Goal: Information Seeking & Learning: Find specific page/section

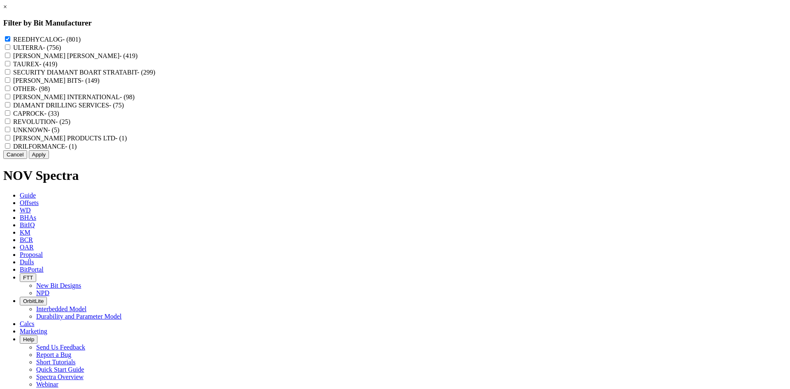
scroll to position [43581, 0]
click at [7, 10] on link "×" at bounding box center [5, 6] width 4 height 7
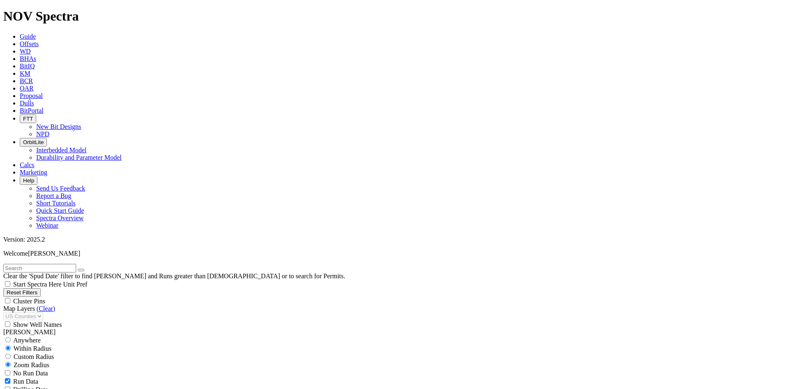
scroll to position [41955, 0]
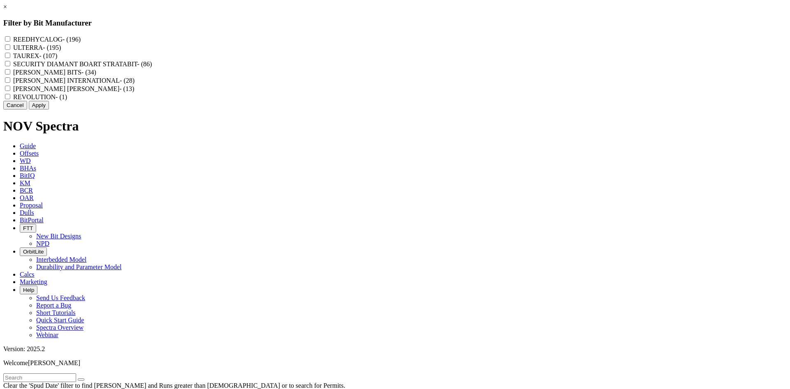
click at [81, 36] on label "REEDHYCALOG - (196)" at bounding box center [46, 39] width 67 height 7
click at [10, 36] on input "REEDHYCALOG - (196)" at bounding box center [7, 38] width 5 height 5
checkbox input "true"
click at [49, 109] on button "Apply" at bounding box center [39, 105] width 20 height 9
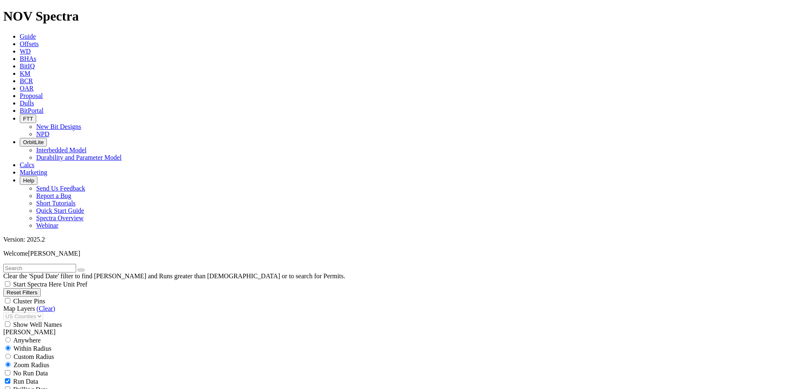
scroll to position [7755, 0]
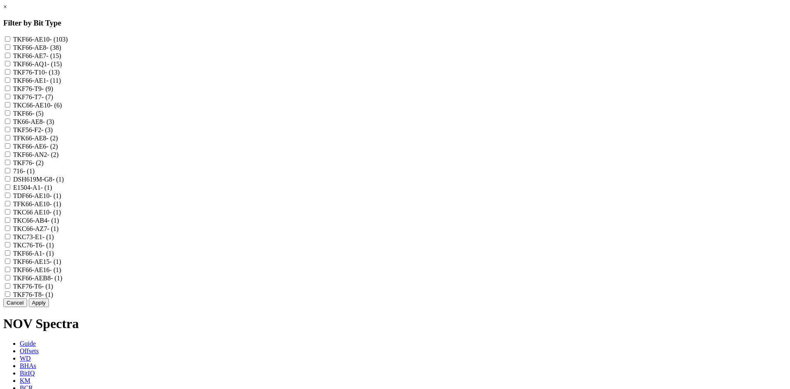
click at [68, 40] on label "TKF66-AE10 - (103)" at bounding box center [40, 39] width 55 height 7
click at [10, 40] on input "TKF66-AE10 - (103)" at bounding box center [7, 38] width 5 height 5
checkbox input "true"
click at [61, 49] on label "TKF66-AE8 - (38)" at bounding box center [37, 47] width 48 height 7
click at [10, 49] on input "TKF66-AE8 - (38)" at bounding box center [7, 46] width 5 height 5
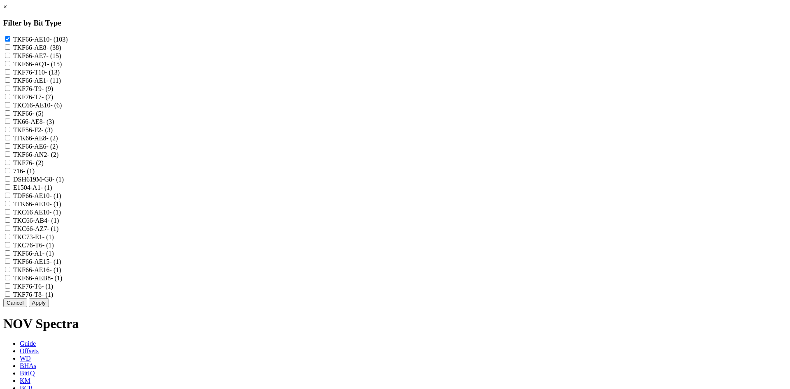
checkbox input "true"
click at [61, 59] on label "TKF66-AE7 - (15)" at bounding box center [37, 55] width 48 height 7
click at [10, 58] on input "TKF66-AE7 - (15)" at bounding box center [7, 55] width 5 height 5
checkbox input "true"
click at [61, 84] on label "TKF66-AE1 - (11)" at bounding box center [37, 80] width 48 height 7
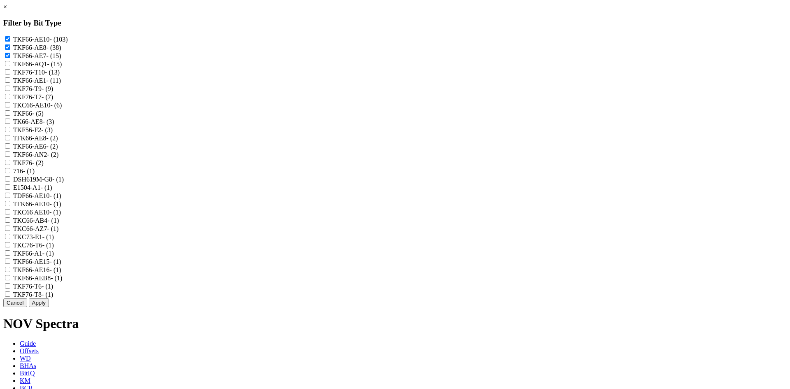
click at [10, 83] on input "TKF66-AE1 - (11)" at bounding box center [7, 79] width 5 height 5
checkbox input "true"
click at [62, 109] on label "TKC66-AE10 - (6)" at bounding box center [37, 105] width 49 height 7
click at [10, 107] on input "TKC66-AE10 - (6)" at bounding box center [7, 104] width 5 height 5
checkbox input "true"
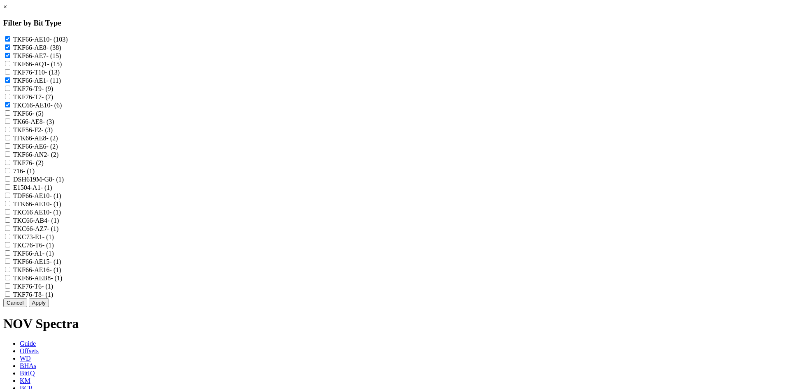
click at [54, 125] on label "TK66-AE8 - (3)" at bounding box center [33, 121] width 41 height 7
click at [10, 124] on input "TK66-AE8 - (3)" at bounding box center [7, 120] width 5 height 5
checkbox input "true"
click at [58, 141] on label "TFK66-AE8 - (2)" at bounding box center [35, 137] width 45 height 7
click at [10, 140] on input "TFK66-AE8 - (2)" at bounding box center [7, 137] width 5 height 5
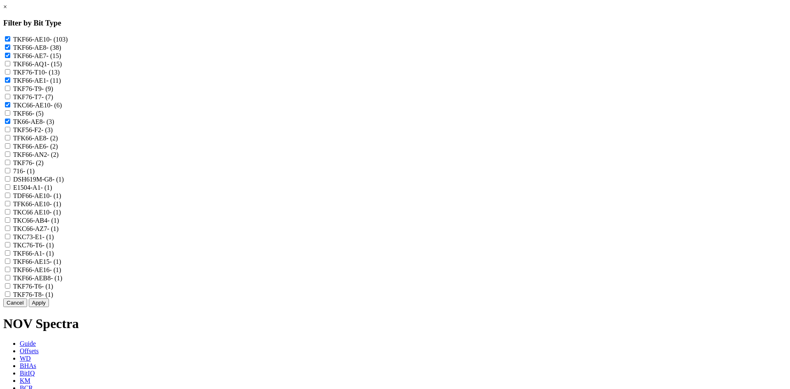
checkbox input "true"
click at [58, 150] on label "TKF66-AE6 - (2)" at bounding box center [35, 146] width 45 height 7
click at [10, 148] on input "TKF66-AE6 - (2)" at bounding box center [7, 145] width 5 height 5
checkbox input "true"
click at [61, 199] on label "TDF66-AE10 - (1)" at bounding box center [37, 195] width 48 height 7
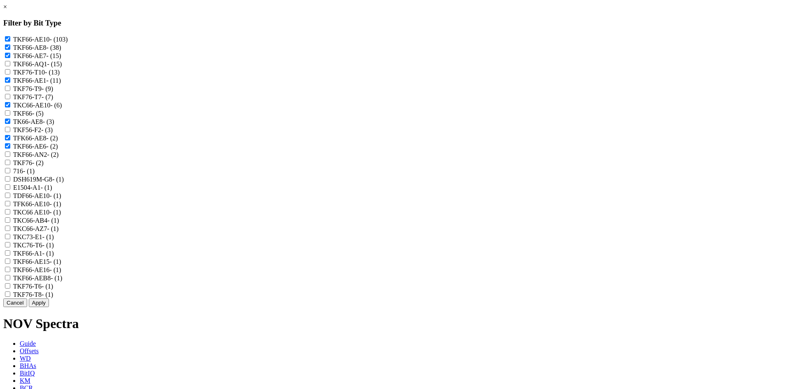
click at [10, 198] on input "TDF66-AE10 - (1)" at bounding box center [7, 194] width 5 height 5
checkbox input "true"
click at [61, 207] on label "TFK66-AE10 - (1)" at bounding box center [37, 203] width 48 height 7
click at [10, 206] on input "TFK66-AE10 - (1)" at bounding box center [7, 203] width 5 height 5
checkbox input "true"
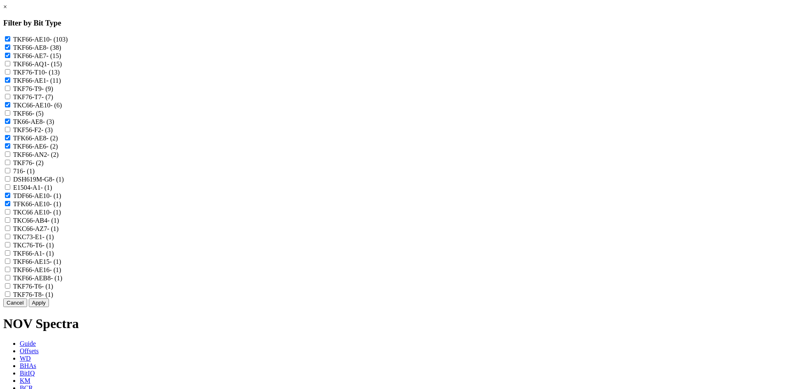
click at [61, 215] on label "TKC66 AE10 - (1)" at bounding box center [37, 211] width 48 height 7
click at [10, 214] on AE10 "TKC66 AE10 - (1)" at bounding box center [7, 211] width 5 height 5
checkbox AE10 "true"
click at [54, 257] on label "TKF66-A1 - (1)" at bounding box center [33, 253] width 41 height 7
click at [10, 255] on input "TKF66-A1 - (1)" at bounding box center [7, 252] width 5 height 5
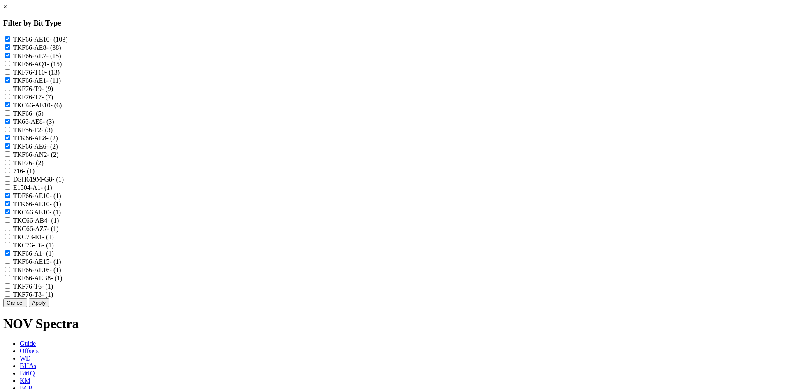
click at [54, 257] on label "TKF66-A1 - (1)" at bounding box center [33, 253] width 41 height 7
click at [10, 255] on input "TKF66-A1 - (1)" at bounding box center [7, 252] width 5 height 5
checkbox input "false"
click at [61, 265] on label "TKF66-AE15 - (1)" at bounding box center [37, 261] width 48 height 7
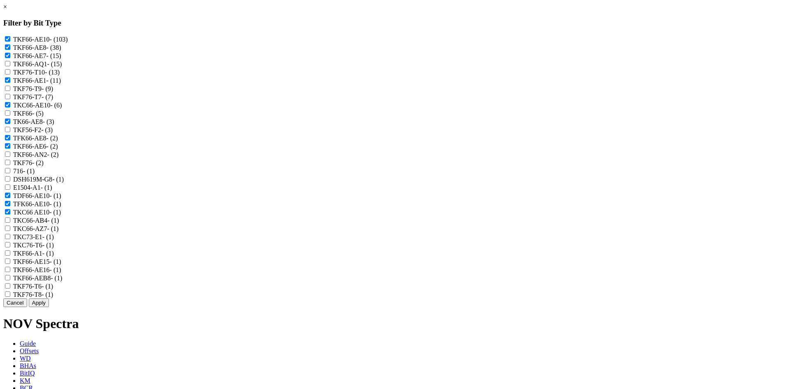
click at [10, 264] on input "TKF66-AE15 - (1)" at bounding box center [7, 260] width 5 height 5
checkbox input "true"
click at [61, 273] on label "TKF66-AE16 - (1)" at bounding box center [37, 269] width 48 height 7
click at [10, 272] on input "TKF66-AE16 - (1)" at bounding box center [7, 268] width 5 height 5
checkbox input "true"
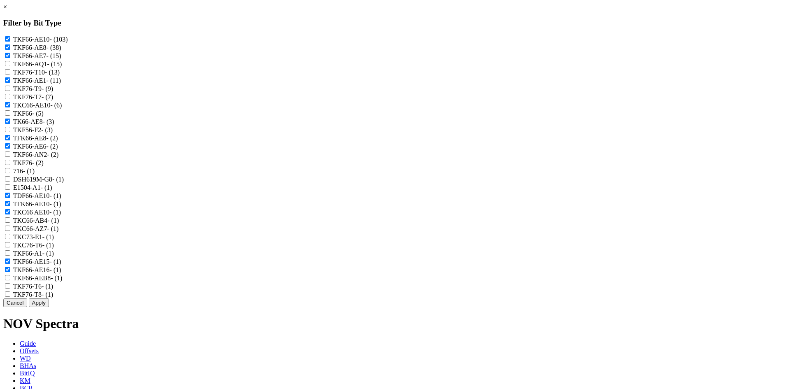
click at [63, 281] on label "TKF66-AEB8 - (1)" at bounding box center [37, 277] width 49 height 7
click at [10, 280] on input "TKF66-AEB8 - (1)" at bounding box center [7, 277] width 5 height 5
checkbox input "true"
click at [49, 307] on button "Apply" at bounding box center [39, 302] width 20 height 9
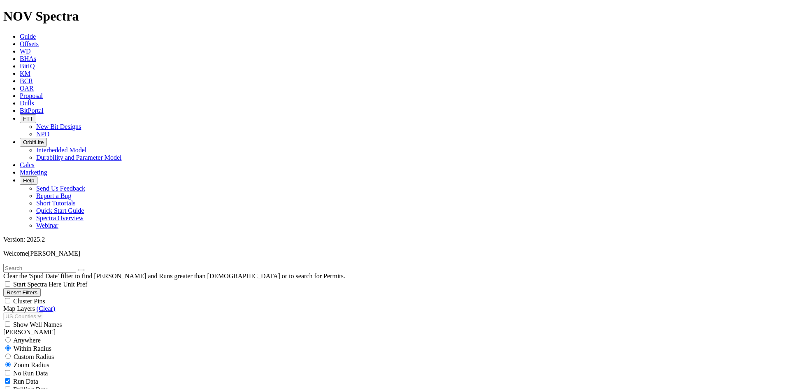
scroll to position [3556, 0]
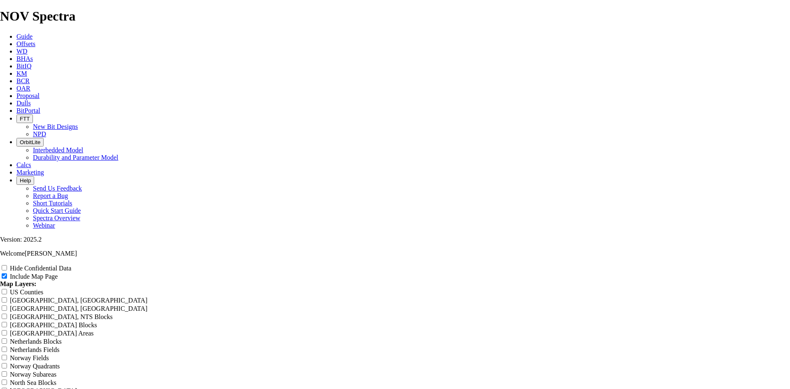
click at [741, 264] on div "Hide Confidential Data Include Map Page Map Layers: US Counties Alberta, CA Tow…" at bounding box center [395, 337] width 790 height 146
click at [71, 264] on label "Hide Confidential Data" at bounding box center [40, 267] width 61 height 7
click at [7, 265] on input "Hide Confidential Data" at bounding box center [4, 267] width 5 height 5
checkbox input "true"
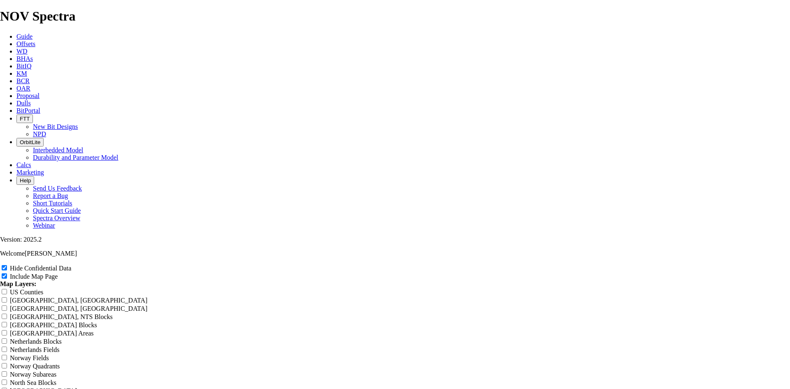
radio input "true"
drag, startPoint x: 473, startPoint y: 49, endPoint x: 215, endPoint y: 71, distance: 258.7
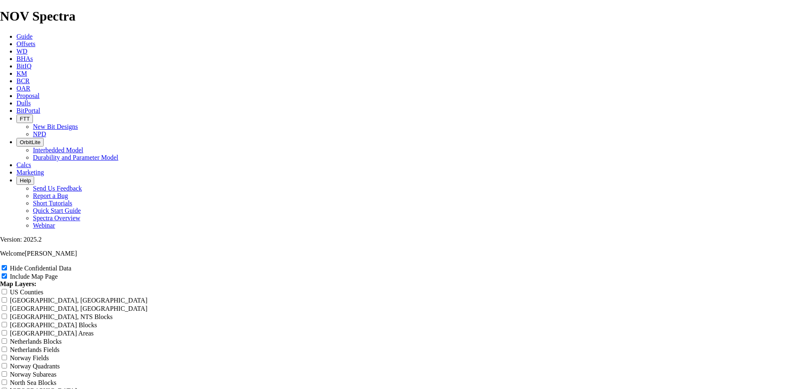
drag, startPoint x: 472, startPoint y: 59, endPoint x: 226, endPoint y: 82, distance: 247.0
type input "1"
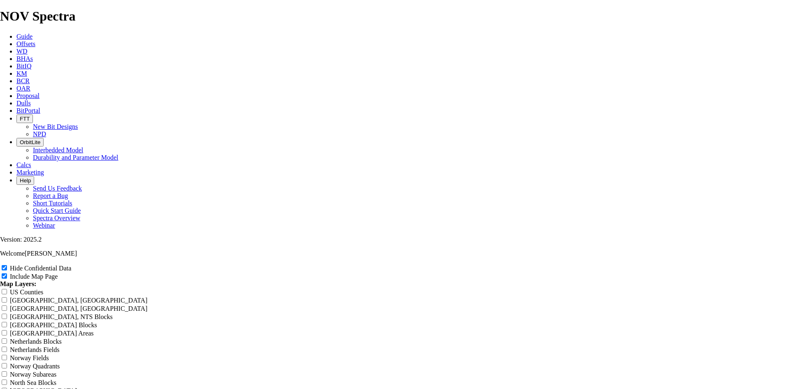
type input "1"
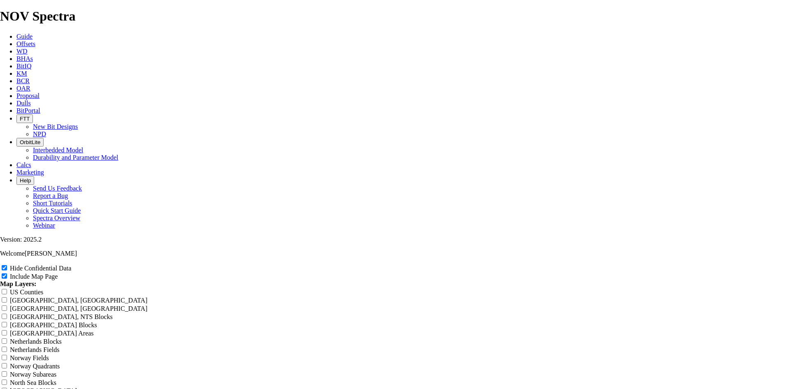
type input "1"
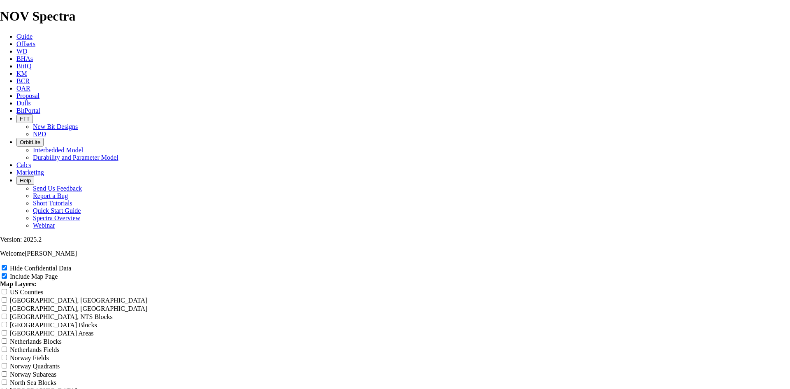
type input "1"
type input "12"
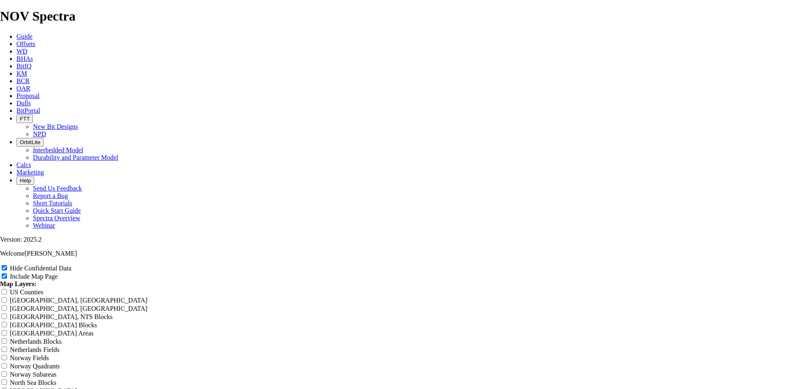
type input "12"
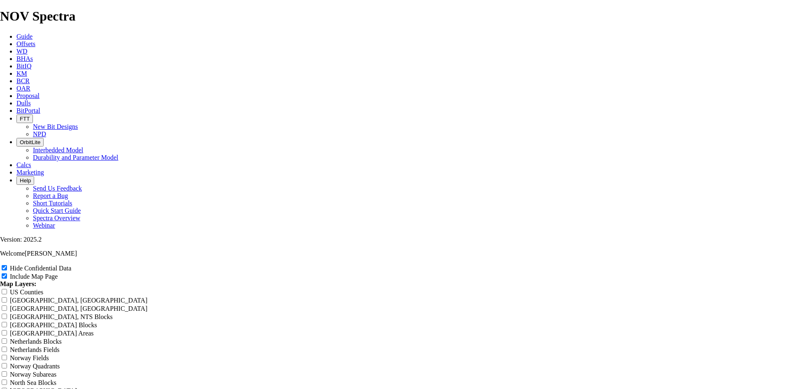
type input "12"
type input "12."
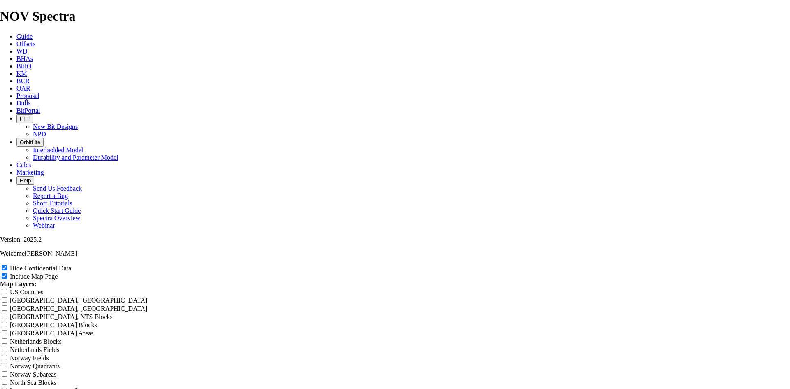
type input "12."
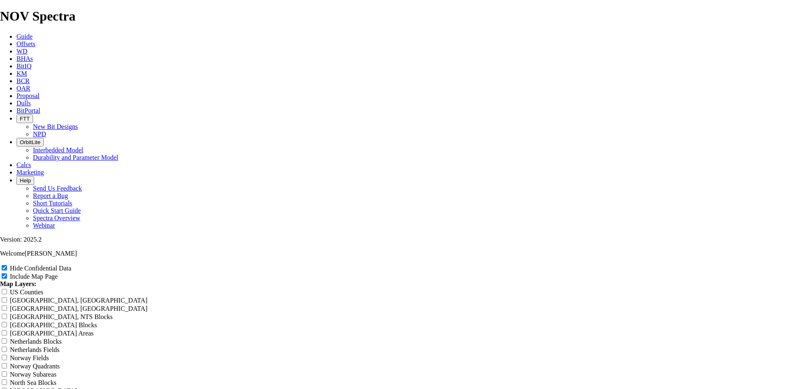
type input "12."
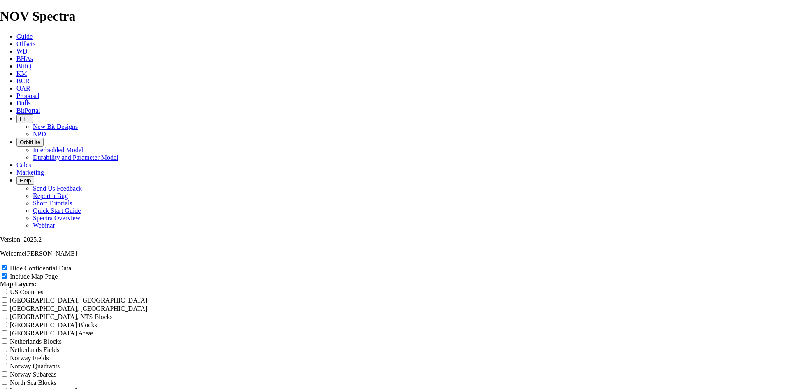
type input "12."
type input "12.2"
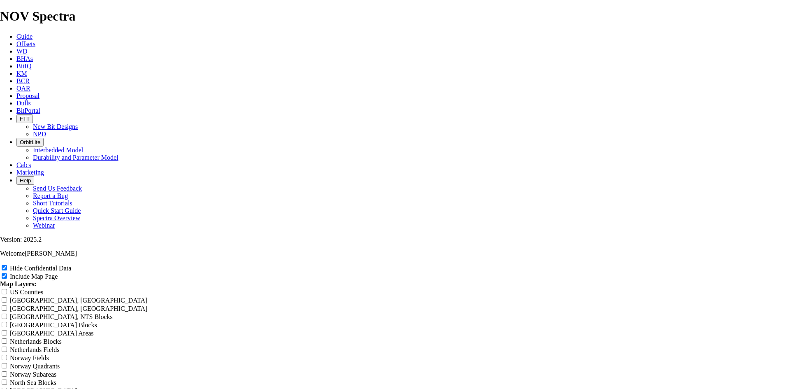
type input "12.2"
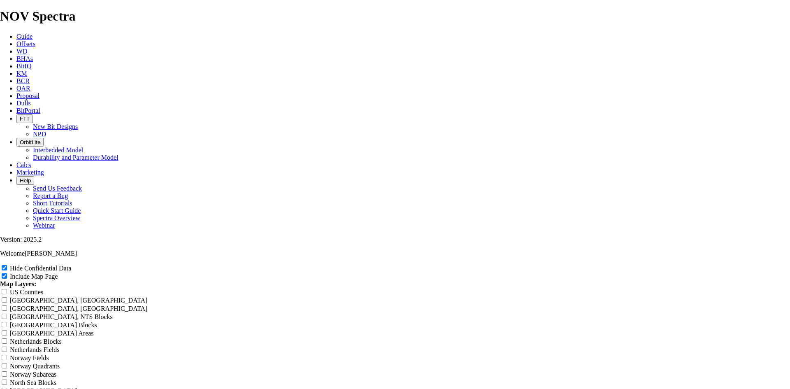
type input "12.2"
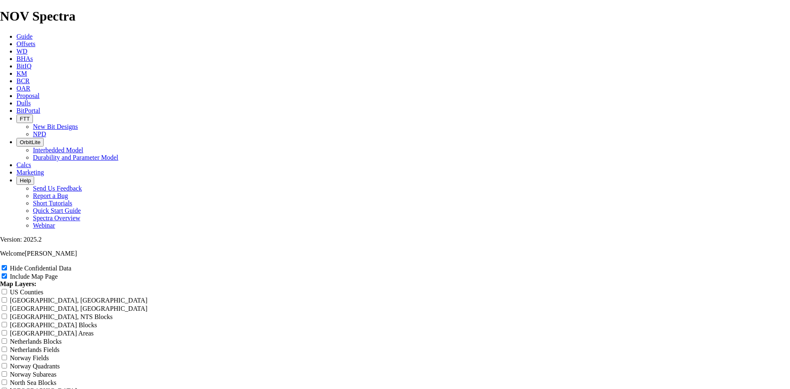
type input "12.25"
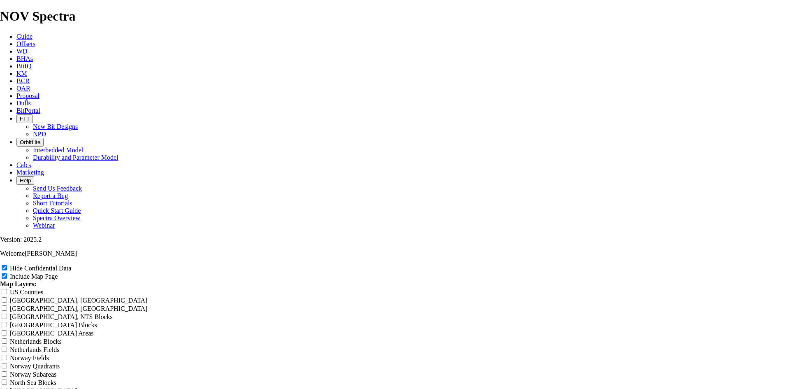
type input "12.25"
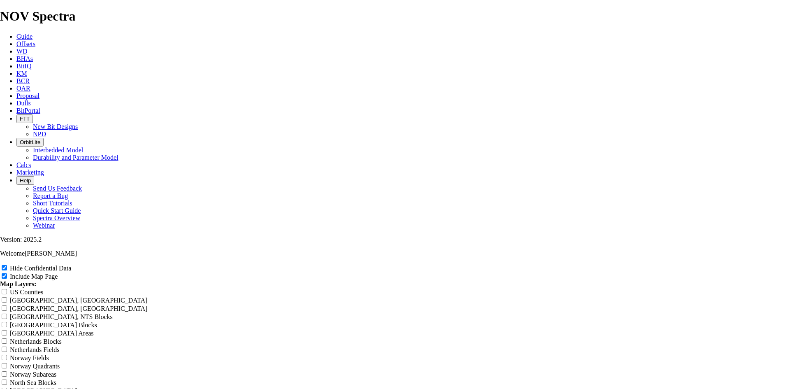
type input "12.25"
type input "12.25 S"
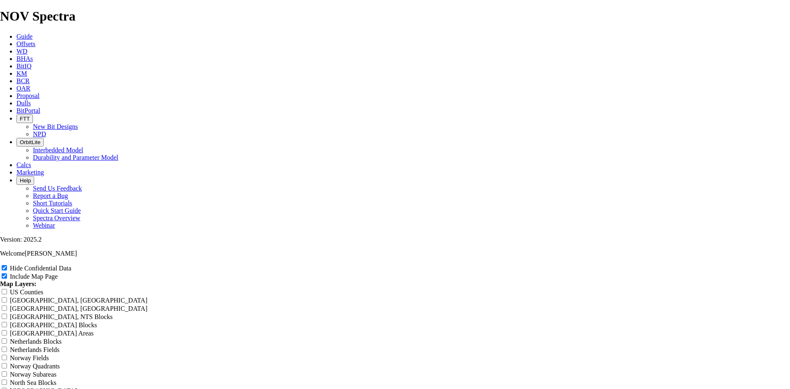
type input "12.25 S"
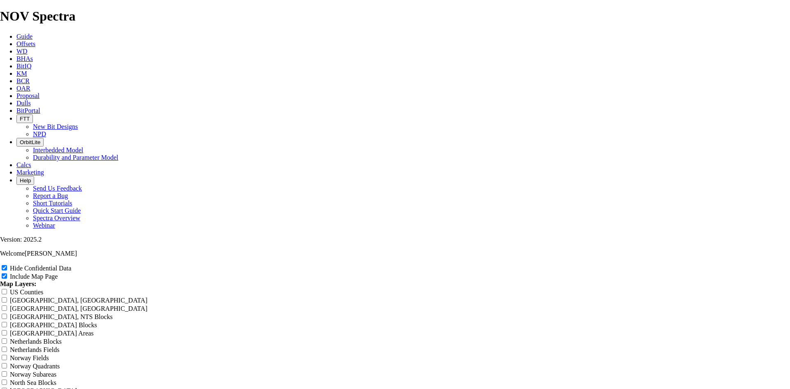
type input "12.25 S"
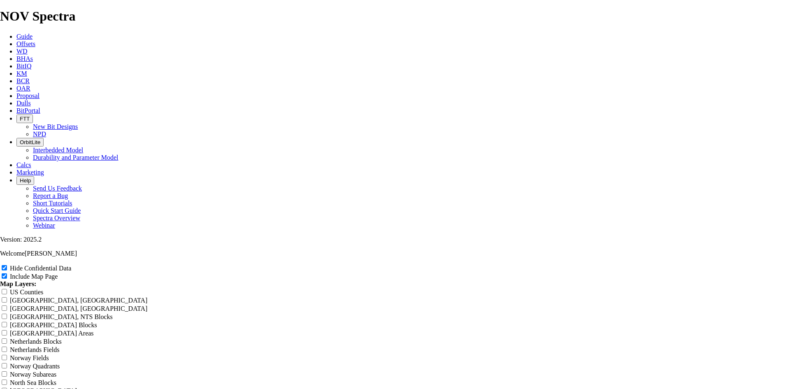
type input "12.25 S"
type input "12.25 So"
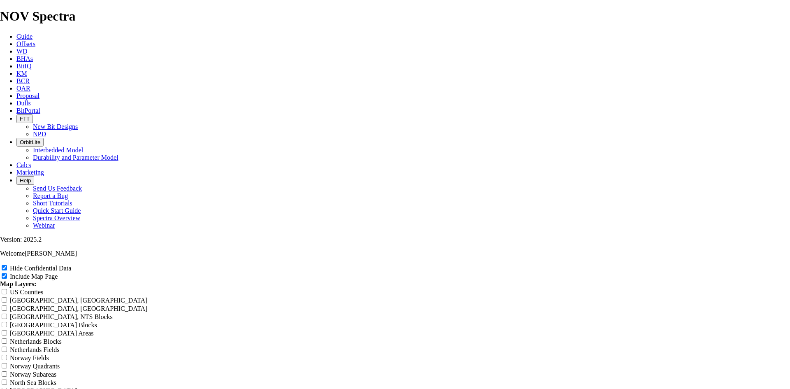
type input "12.25 So"
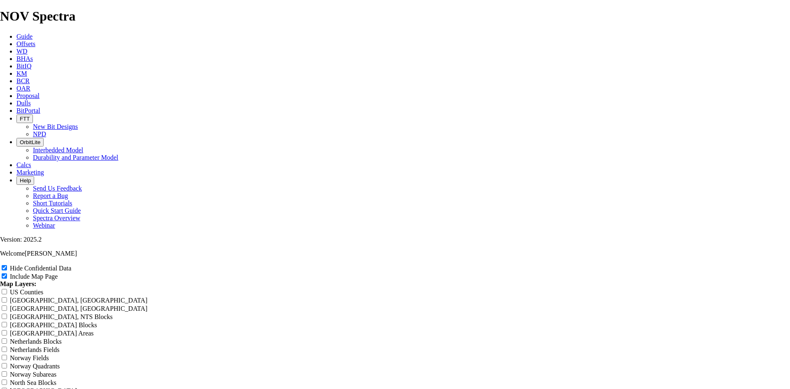
type input "12.25 So"
type input "12.25 Sou"
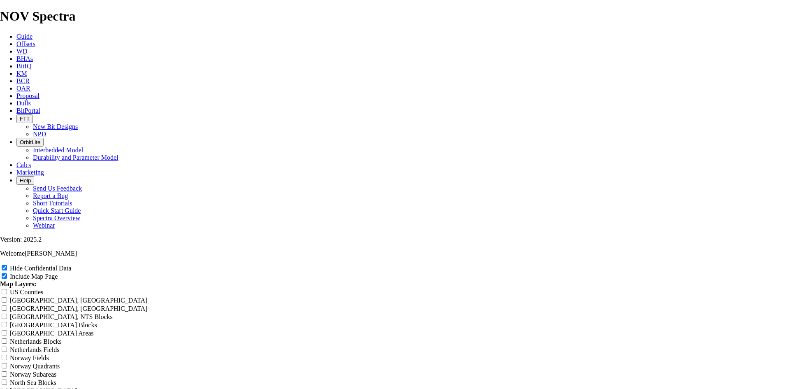
type input "12.25 Sou"
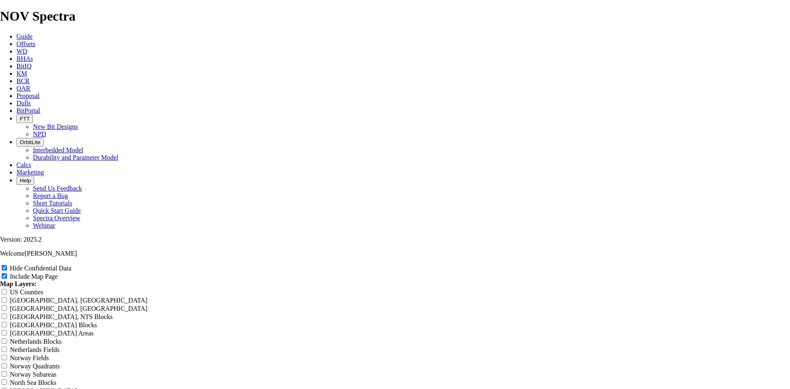
type input "12.25 Sou"
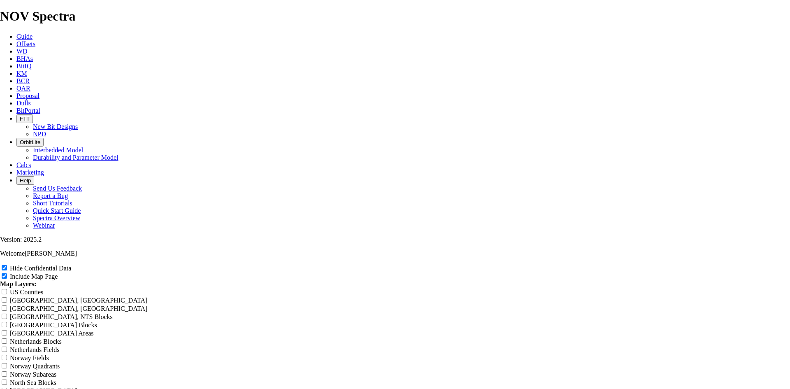
type input "12.25 Sou"
type input "12.25 Sout"
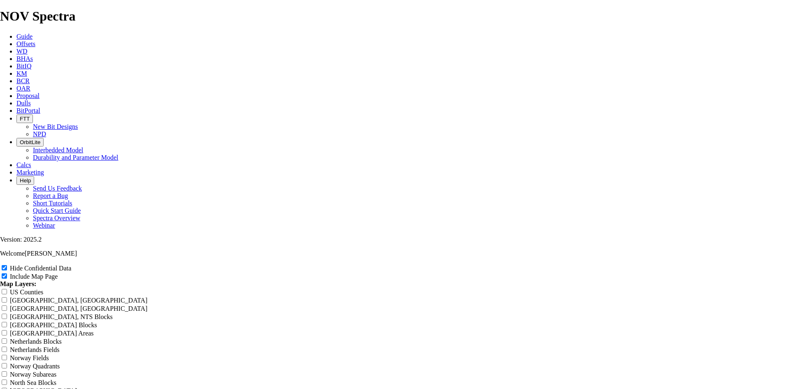
type input "12.25 Sout"
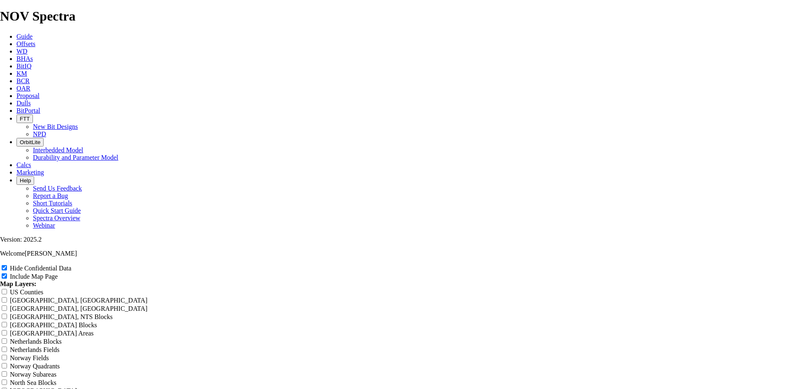
type input "12.25 Sout"
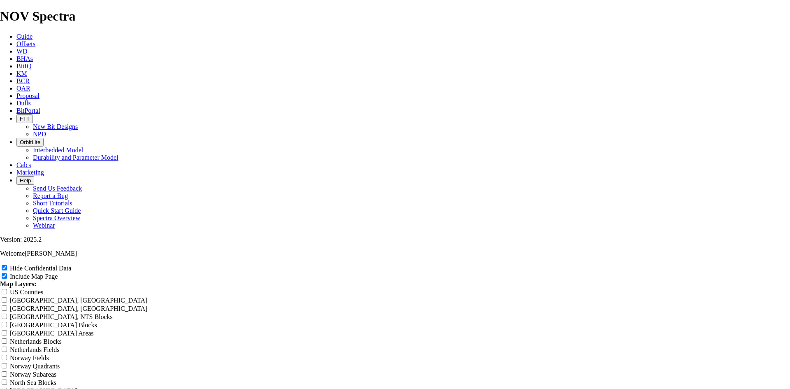
type input "12.25 South"
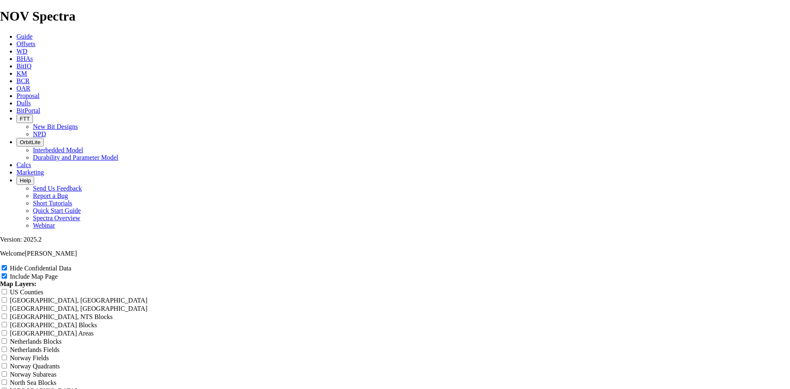
type input "12.25 South"
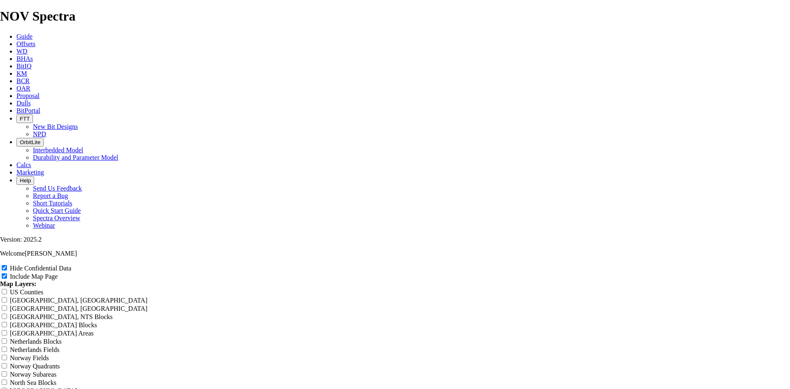
type input "12.25 South"
type input "12.25 Southe"
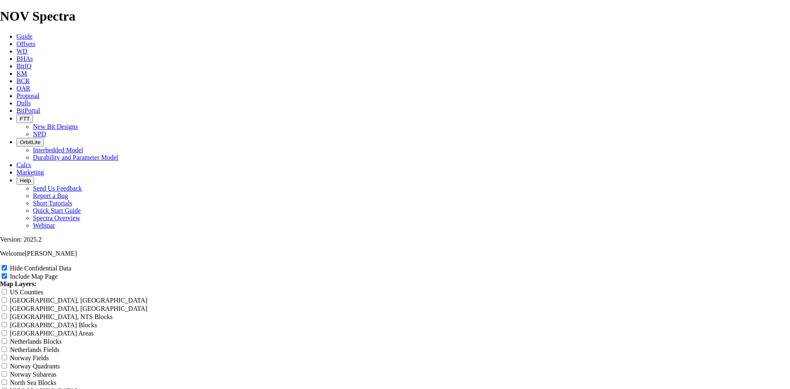
type input "12.25 Southe"
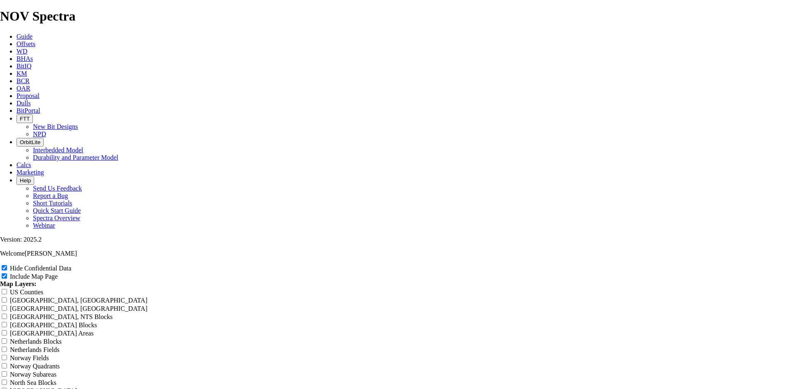
type input "12.25 Southe"
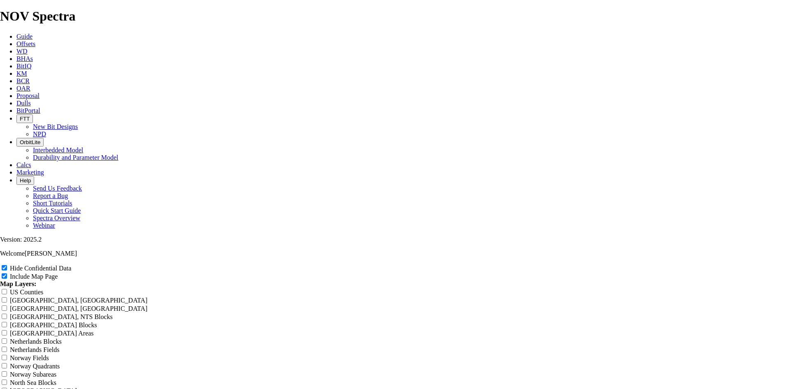
type input "12.25 Southe"
type input "12.25 Souther"
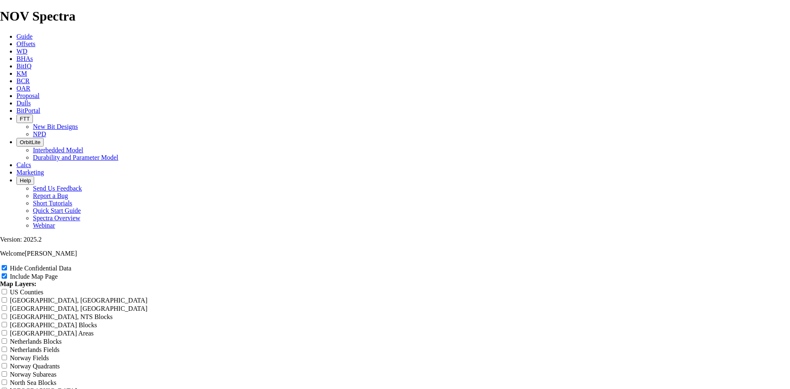
type input "12.25 Souther"
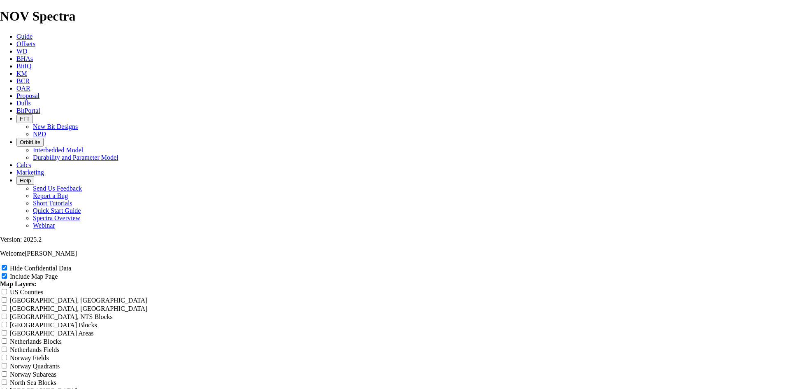
type input "12.25 Souther"
type input "12.25 Southern"
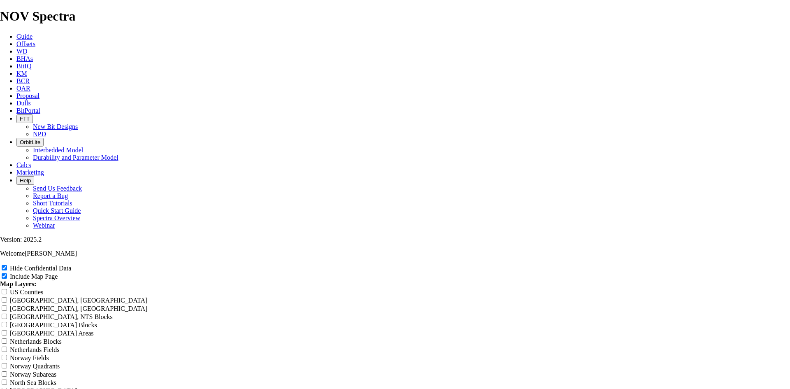
type input "12.25 Southern"
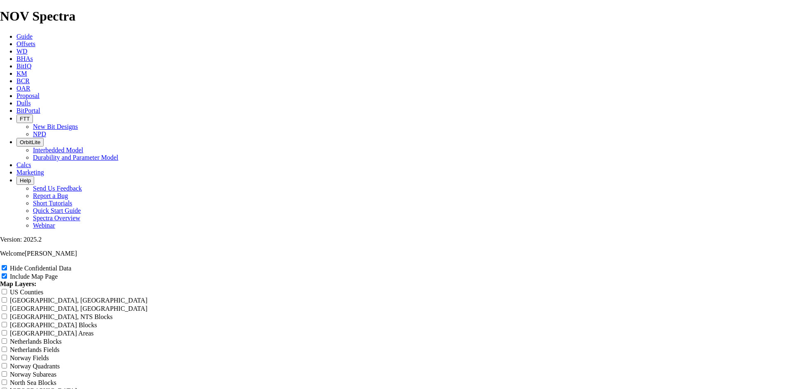
type input "12.25 Southern"
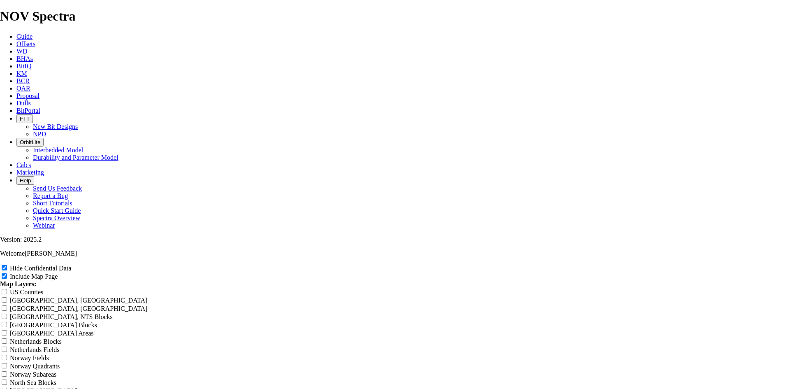
type input "12.25 Southern"
type input "12.25 Souther"
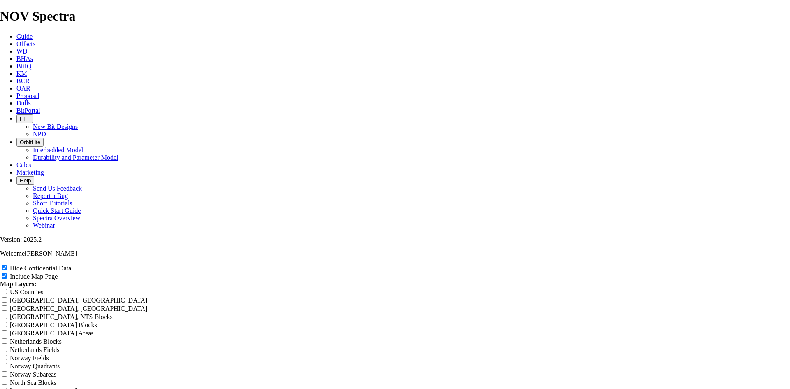
type input "12.25 Souther"
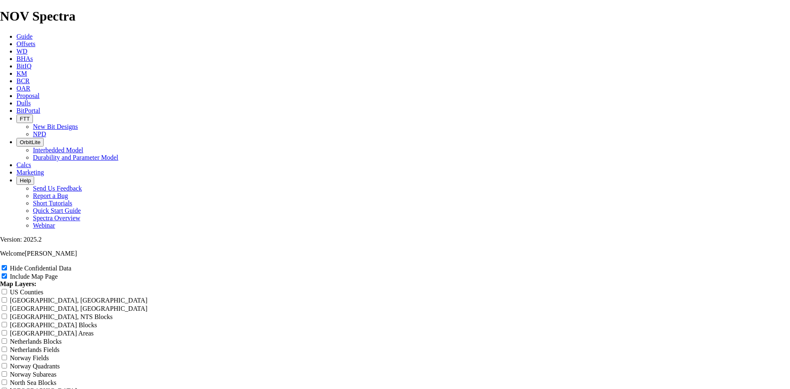
type input "12.25 Souther"
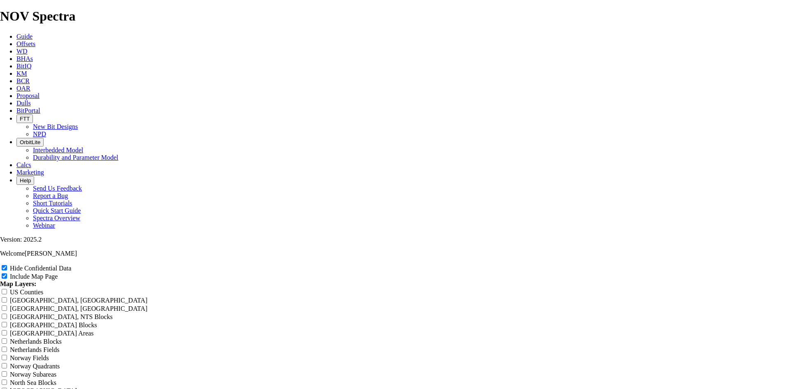
drag, startPoint x: 396, startPoint y: 63, endPoint x: 301, endPoint y: 64, distance: 94.6
click at [31, 100] on span "Dulls" at bounding box center [23, 103] width 14 height 7
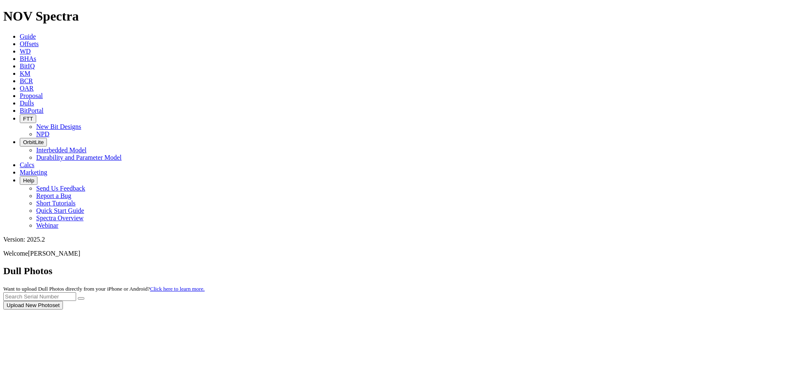
click at [617, 309] on div at bounding box center [394, 309] width 783 height 0
click at [76, 292] on input "text" at bounding box center [39, 296] width 73 height 9
click at [84, 297] on button "submit" at bounding box center [81, 298] width 7 height 2
drag, startPoint x: 620, startPoint y: 35, endPoint x: 557, endPoint y: 50, distance: 64.7
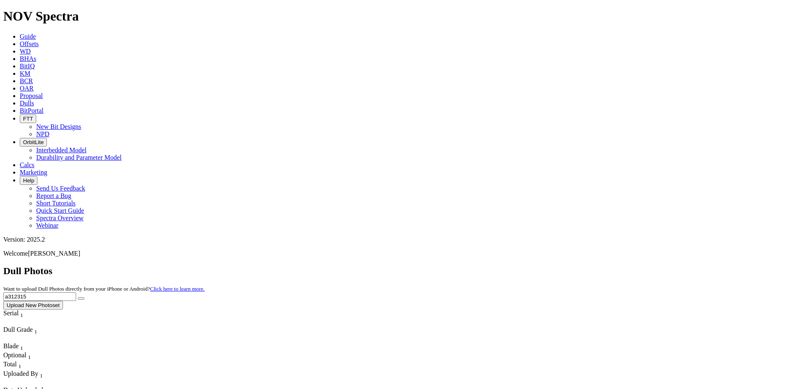
click at [78, 297] on button "submit" at bounding box center [81, 298] width 7 height 2
drag, startPoint x: 623, startPoint y: 35, endPoint x: 448, endPoint y: 36, distance: 175.2
click at [448, 265] on div "Dull Photos Want to upload Dull Photos directly from your iPhone or Android? Cl…" at bounding box center [394, 287] width 783 height 44
click at [78, 297] on button "submit" at bounding box center [81, 298] width 7 height 2
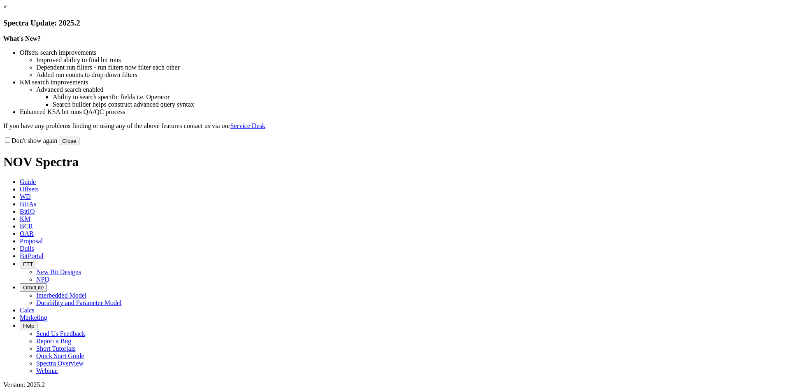
click at [7, 10] on link "×" at bounding box center [5, 6] width 4 height 7
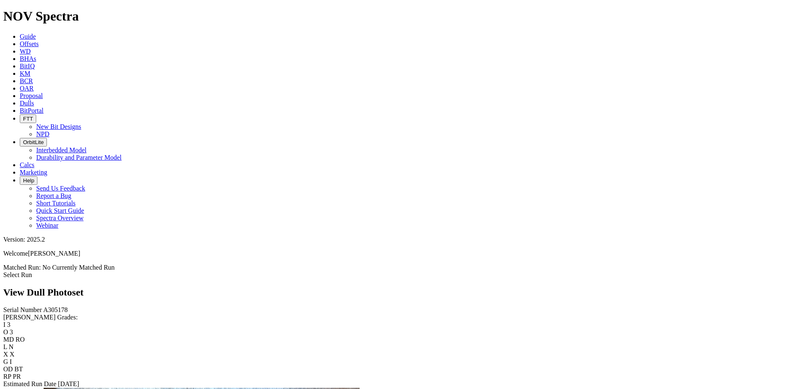
click at [34, 100] on span "Dulls" at bounding box center [27, 103] width 14 height 7
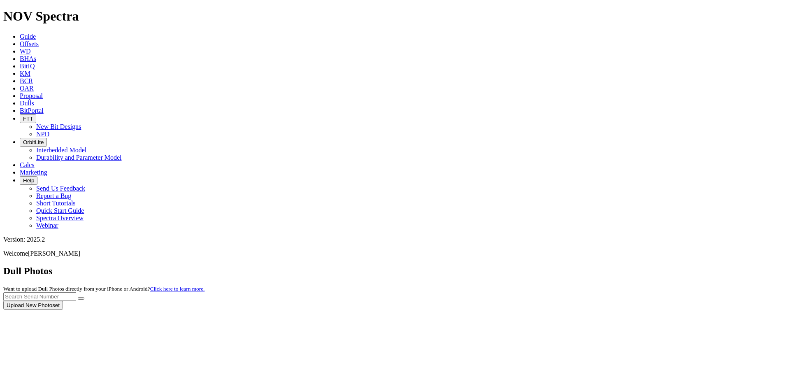
click at [615, 309] on div at bounding box center [394, 309] width 783 height 0
click at [76, 292] on input "text" at bounding box center [39, 296] width 73 height 9
type input "a314987"
click at [84, 297] on button "submit" at bounding box center [81, 298] width 7 height 2
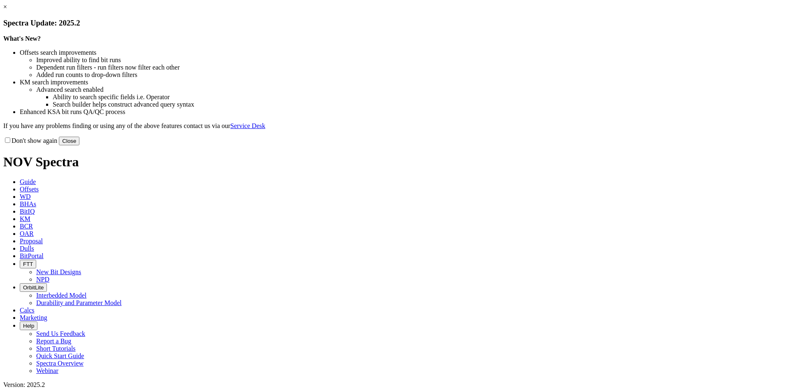
drag, startPoint x: 570, startPoint y: 65, endPoint x: 563, endPoint y: 68, distance: 8.3
click at [7, 10] on link "×" at bounding box center [5, 6] width 4 height 7
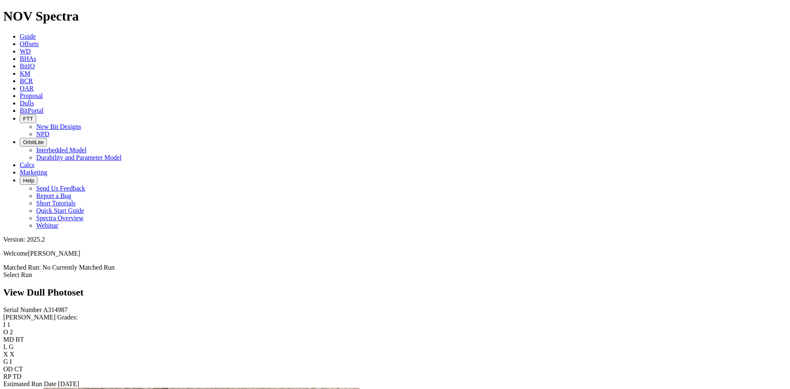
drag, startPoint x: 277, startPoint y: 95, endPoint x: 249, endPoint y: 163, distance: 73.0
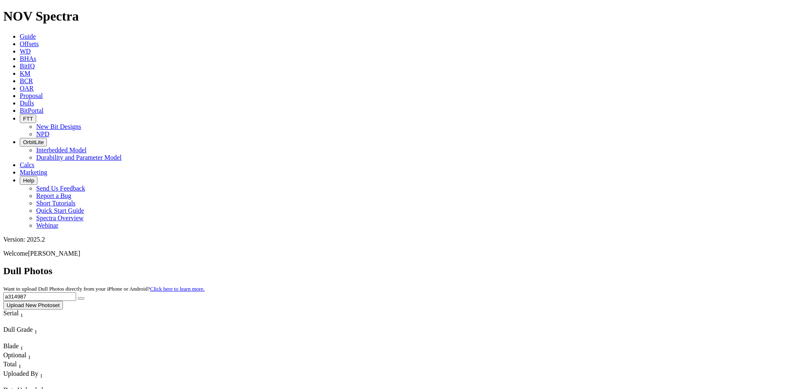
click at [76, 292] on input "a314987" at bounding box center [39, 296] width 73 height 9
type input "a"
click at [78, 297] on button "submit" at bounding box center [81, 298] width 7 height 2
click at [76, 292] on input "a305178" at bounding box center [39, 296] width 73 height 9
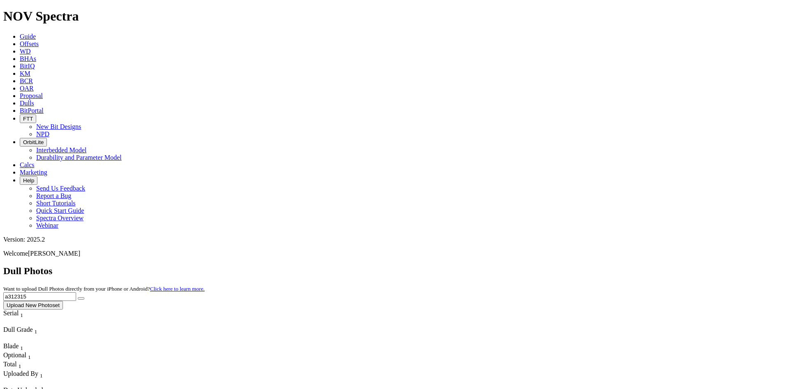
type input "a312315"
click at [78, 297] on button "submit" at bounding box center [81, 298] width 7 height 2
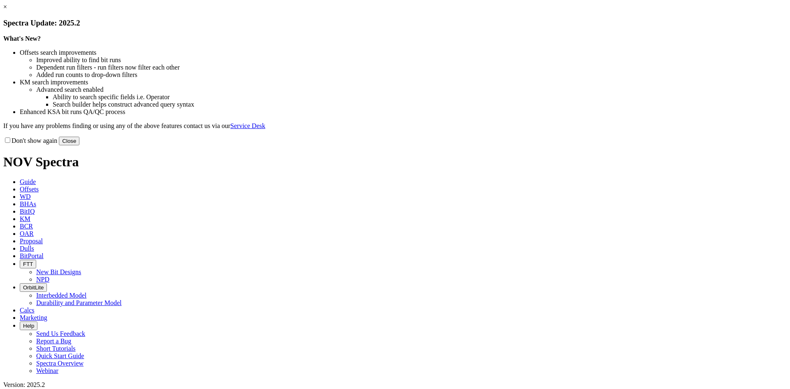
click at [7, 10] on link "×" at bounding box center [5, 6] width 4 height 7
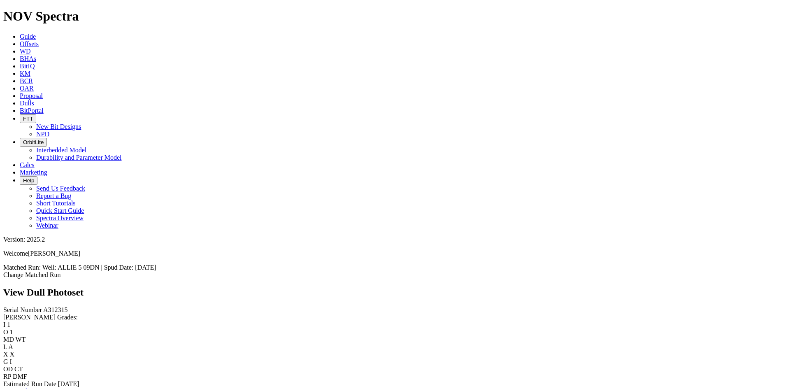
scroll to position [882, 0]
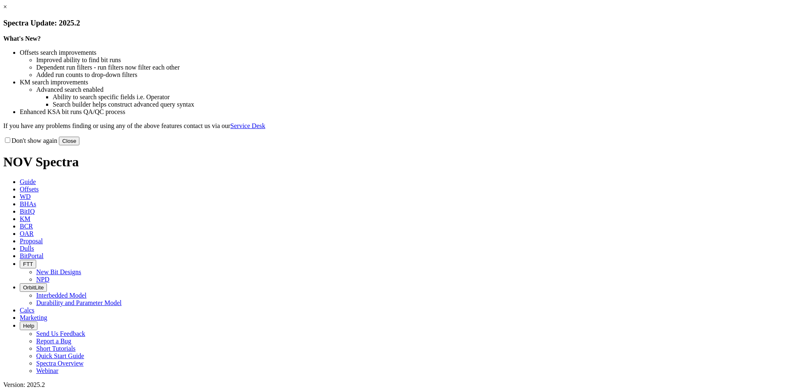
click at [7, 10] on link "×" at bounding box center [5, 6] width 4 height 7
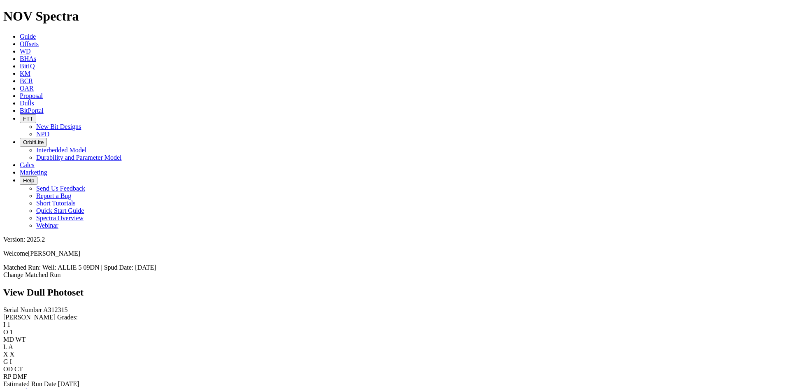
scroll to position [100, 0]
